Goal: Transaction & Acquisition: Subscribe to service/newsletter

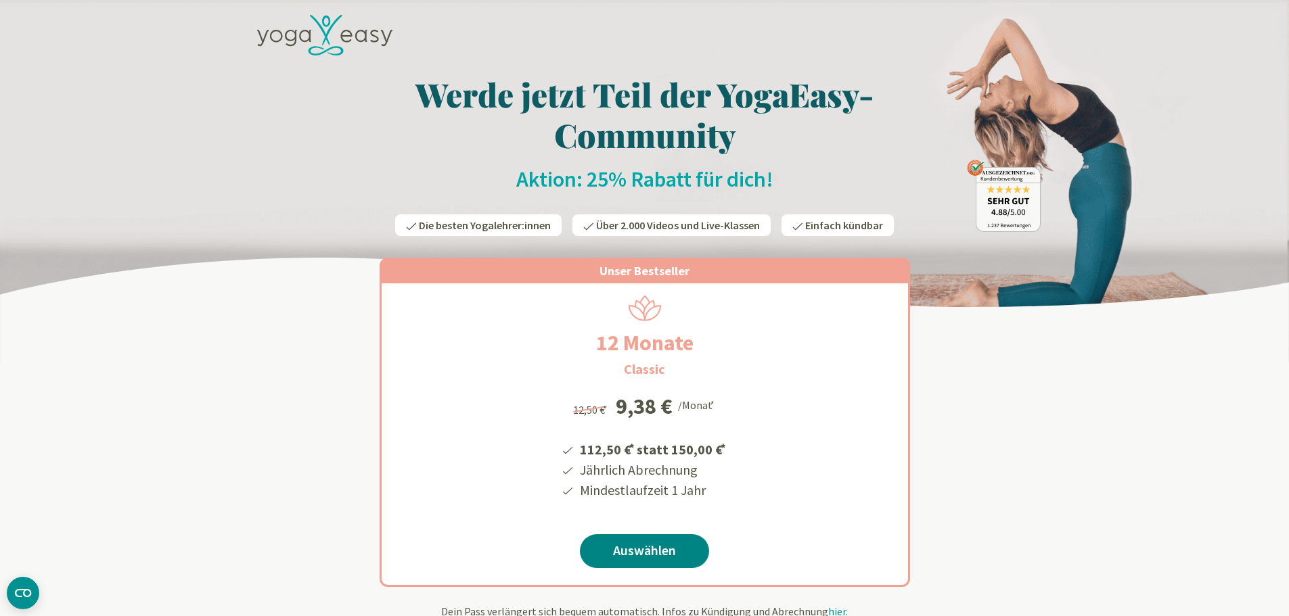
click at [660, 553] on link "Auswählen" at bounding box center [644, 552] width 129 height 34
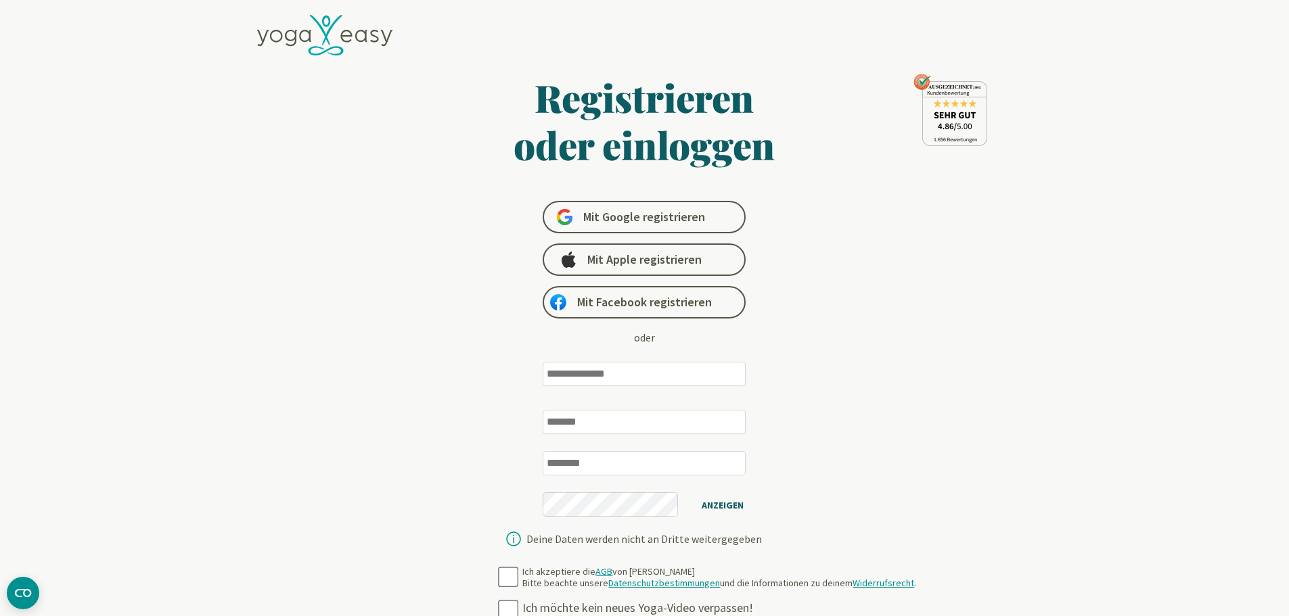
click at [615, 372] on input "email" at bounding box center [644, 374] width 203 height 24
type input "**********"
